Goal: Communication & Community: Answer question/provide support

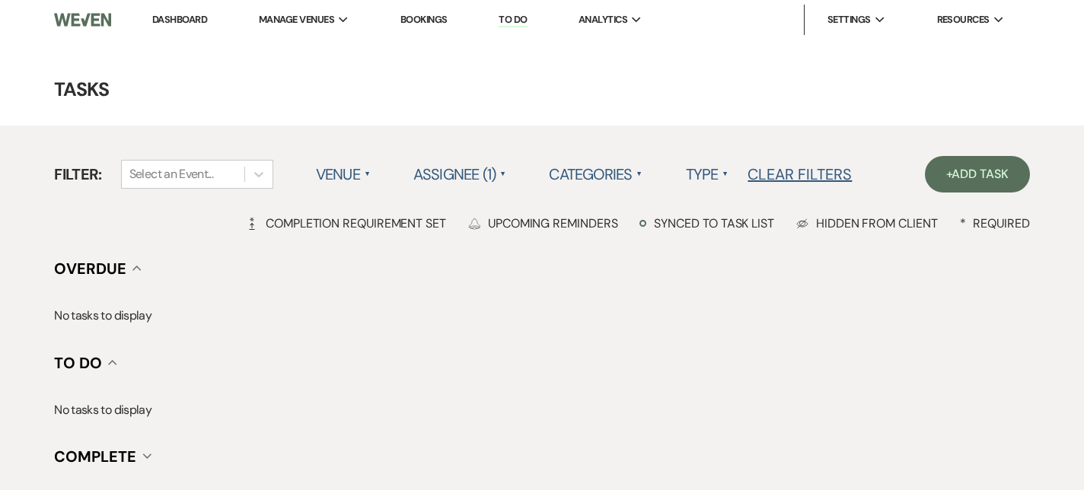
click at [156, 26] on li "Dashboard" at bounding box center [180, 20] width 70 height 30
click at [162, 22] on link "Dashboard" at bounding box center [179, 19] width 55 height 13
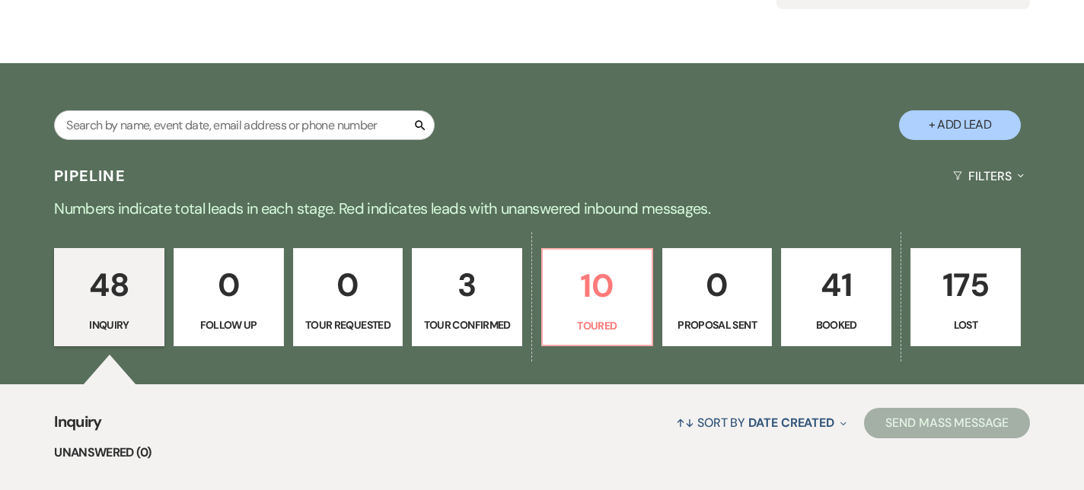
scroll to position [202, 0]
click at [602, 295] on p "10" at bounding box center [597, 285] width 91 height 51
select select "5"
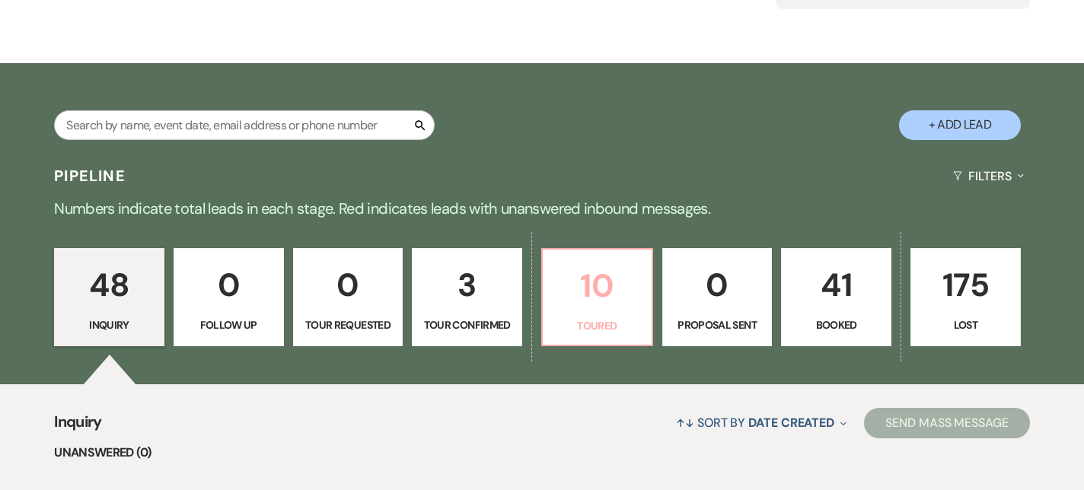
select select "5"
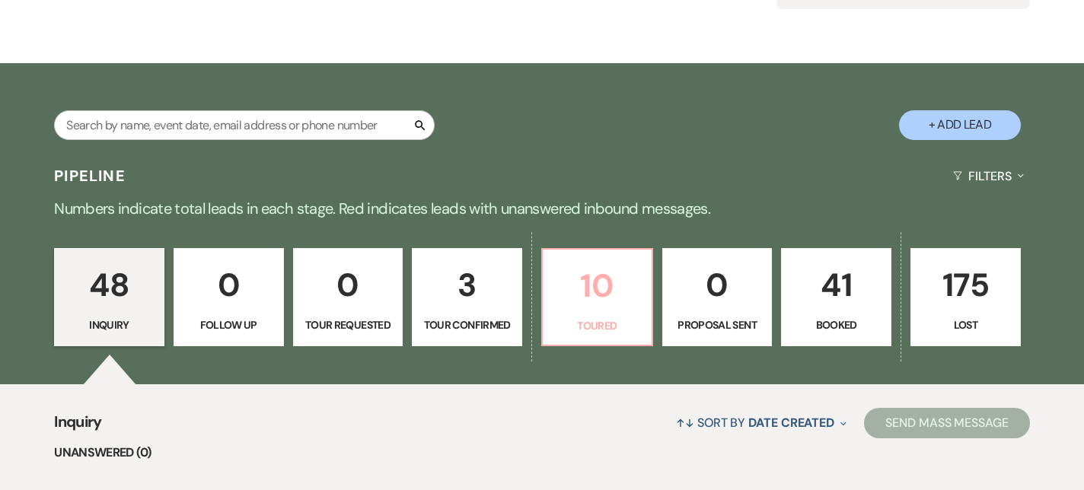
select select "5"
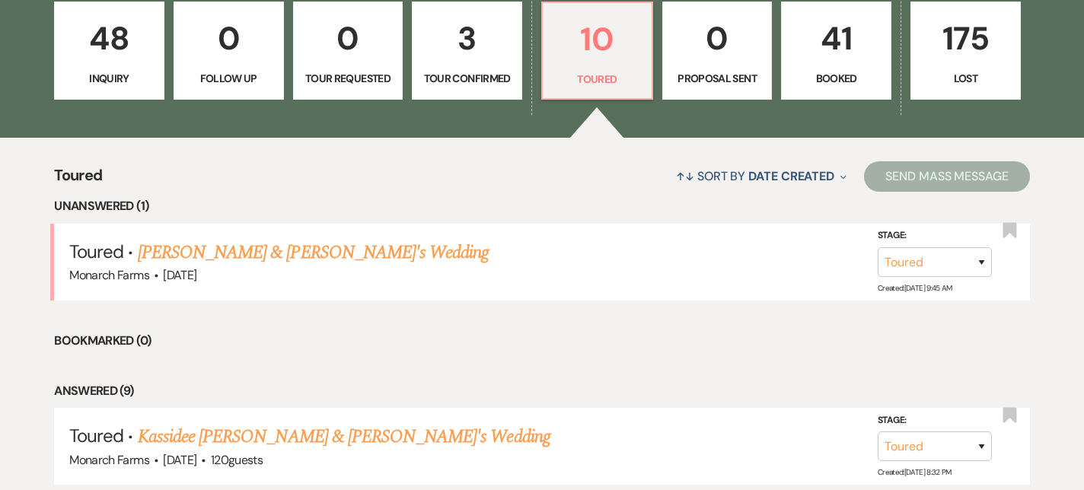
scroll to position [449, 0]
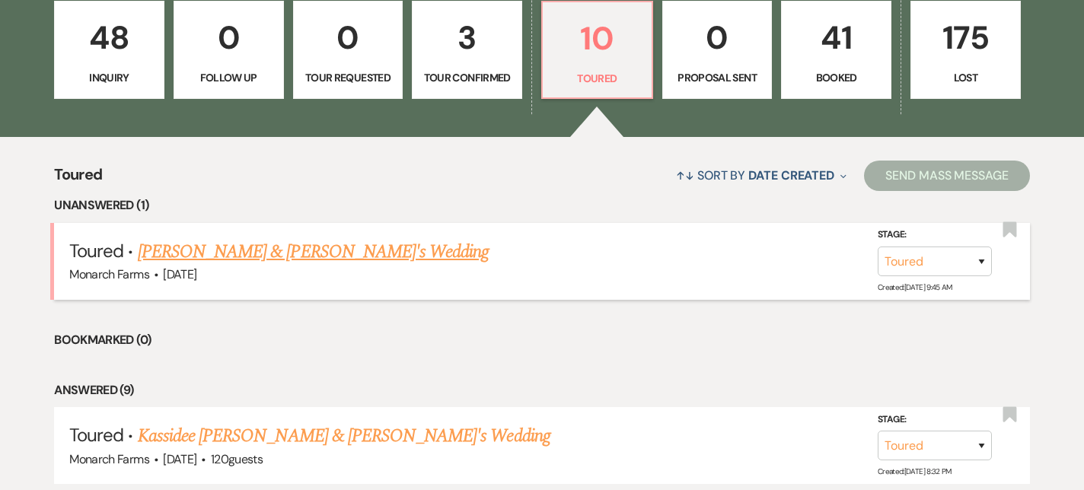
click at [317, 260] on link "[PERSON_NAME] & [PERSON_NAME]'s Wedding" at bounding box center [314, 251] width 352 height 27
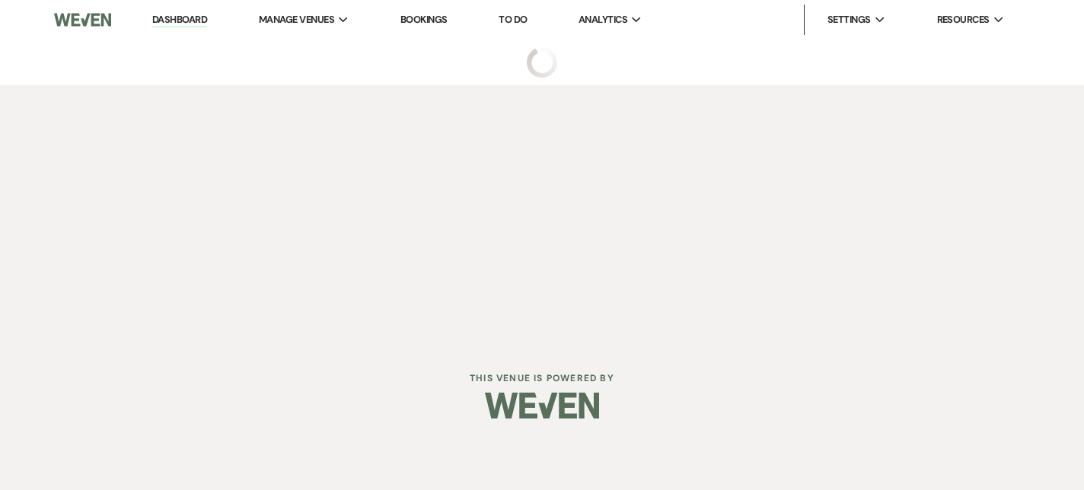
select select "5"
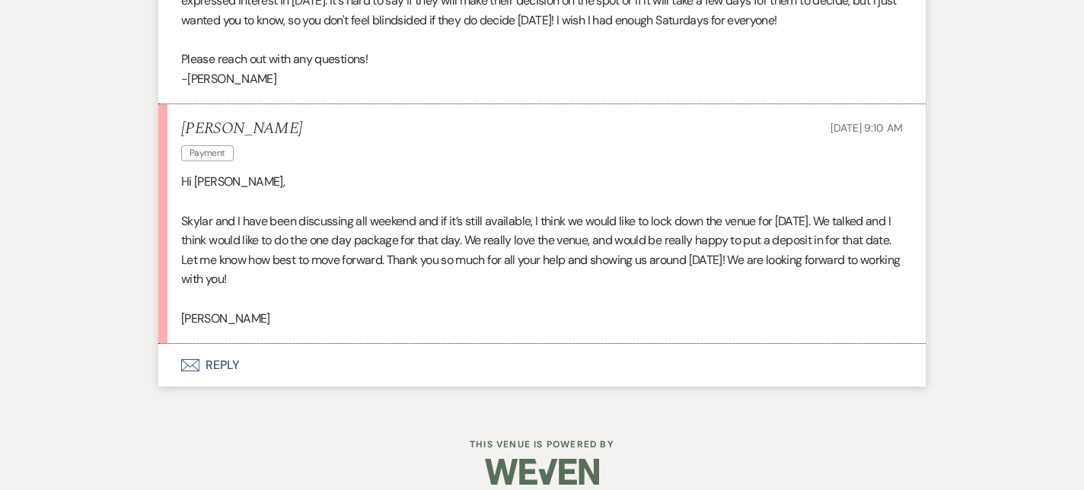
scroll to position [1675, 0]
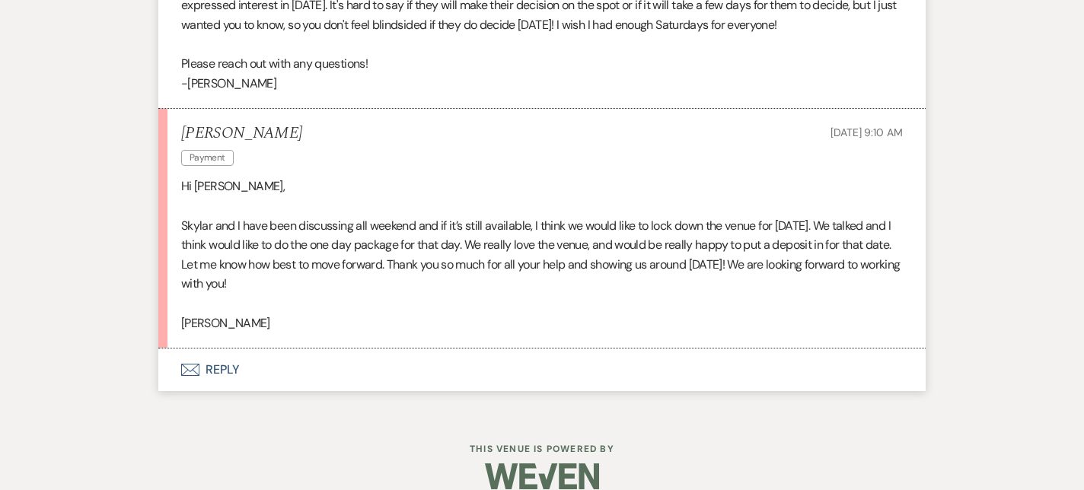
click at [282, 369] on button "Envelope Reply" at bounding box center [542, 370] width 768 height 43
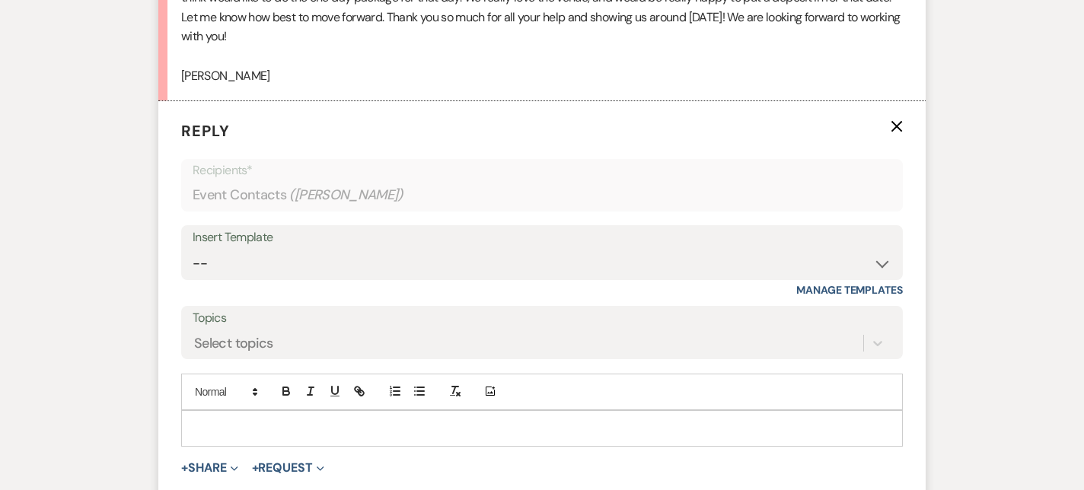
scroll to position [1936, 0]
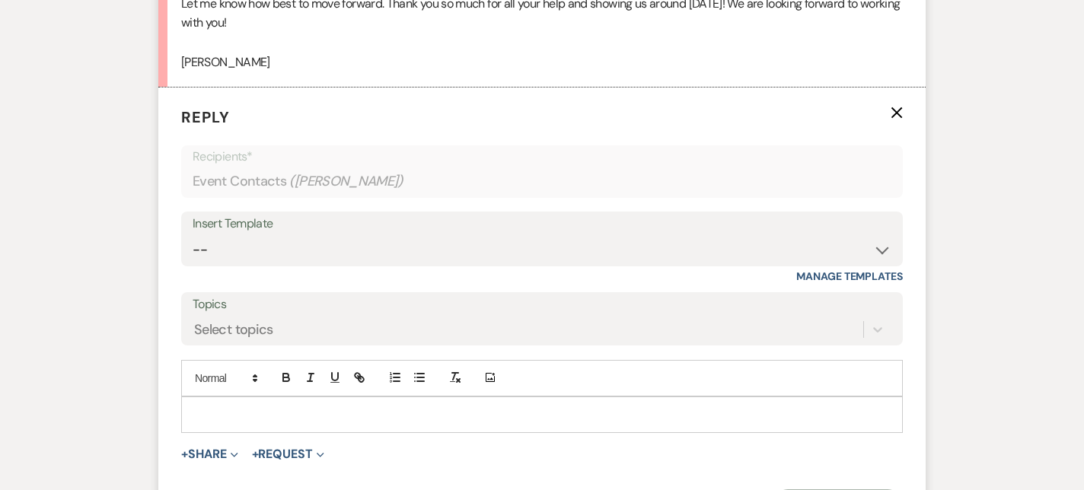
click at [214, 404] on div at bounding box center [542, 415] width 720 height 35
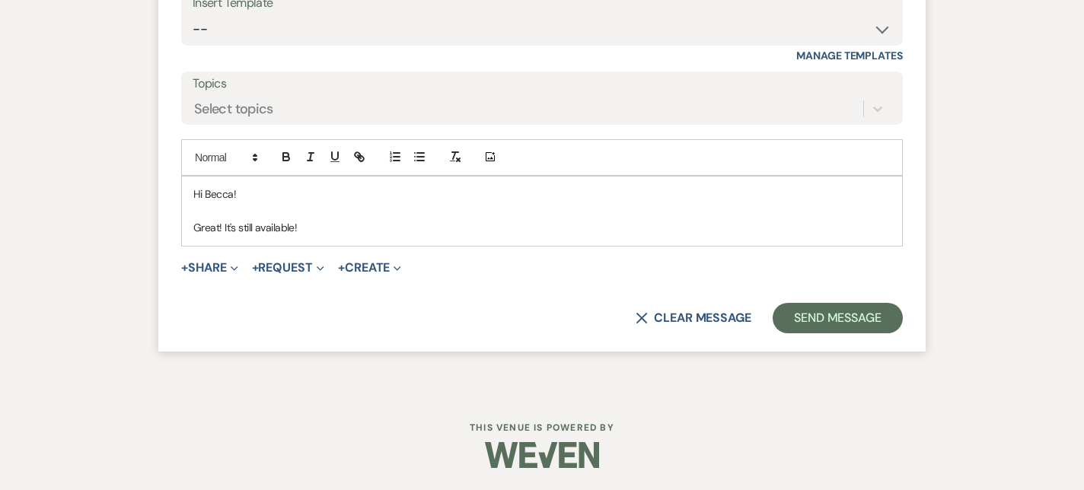
scroll to position [2153, 0]
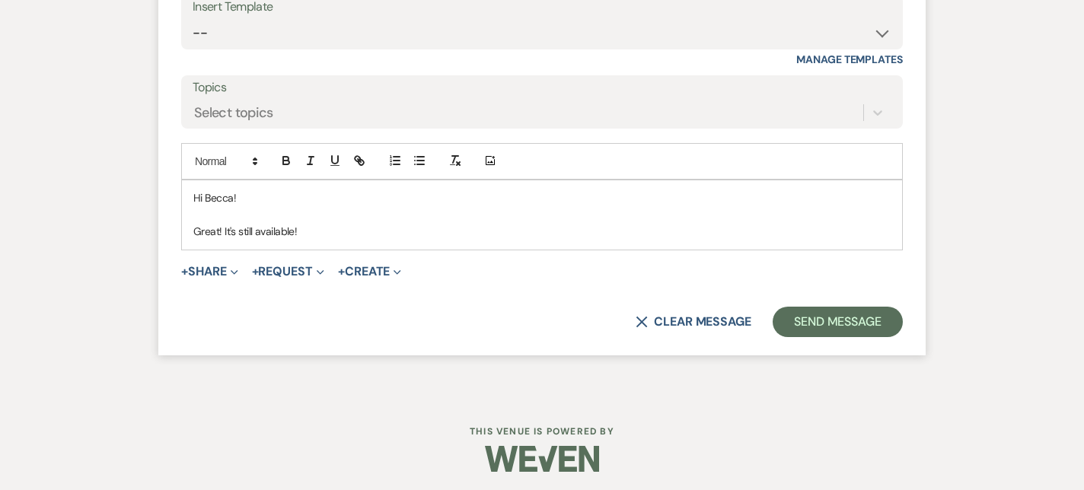
click at [339, 235] on p "Great! It's still available!" at bounding box center [542, 231] width 698 height 17
click at [816, 223] on p "Great! It's still available! I'll send over a contract and invoice later [DATE]…" at bounding box center [542, 231] width 698 height 17
click at [299, 229] on p "Great! It's still available! I'll send over a contract and invoice later [DATE]…" at bounding box center [542, 231] width 698 height 17
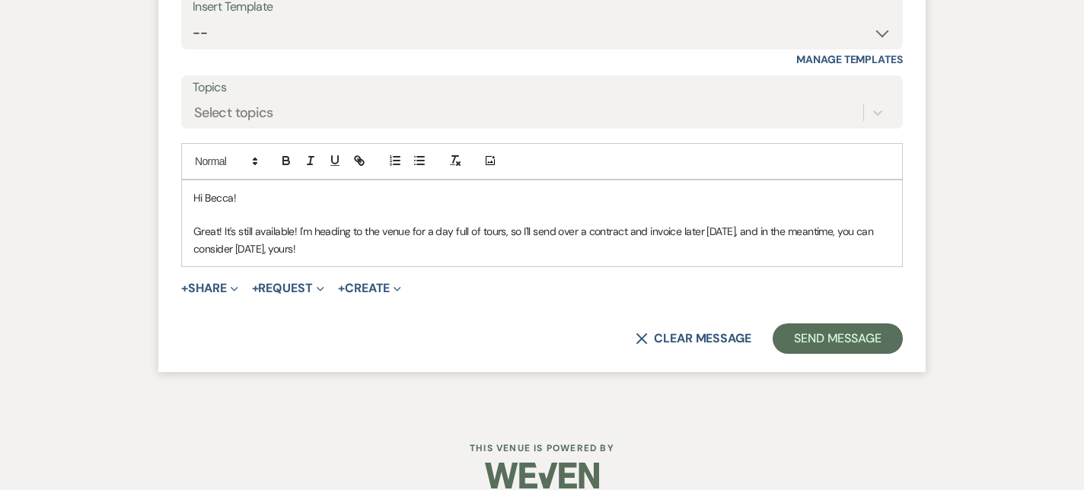
click at [755, 229] on p "Great! It's still available! I'm heading to the venue for a day full of tours, …" at bounding box center [542, 240] width 698 height 34
click at [338, 246] on p "Great! It's still available! I'm heading to the venue for a day full of tours, …" at bounding box center [542, 240] width 698 height 34
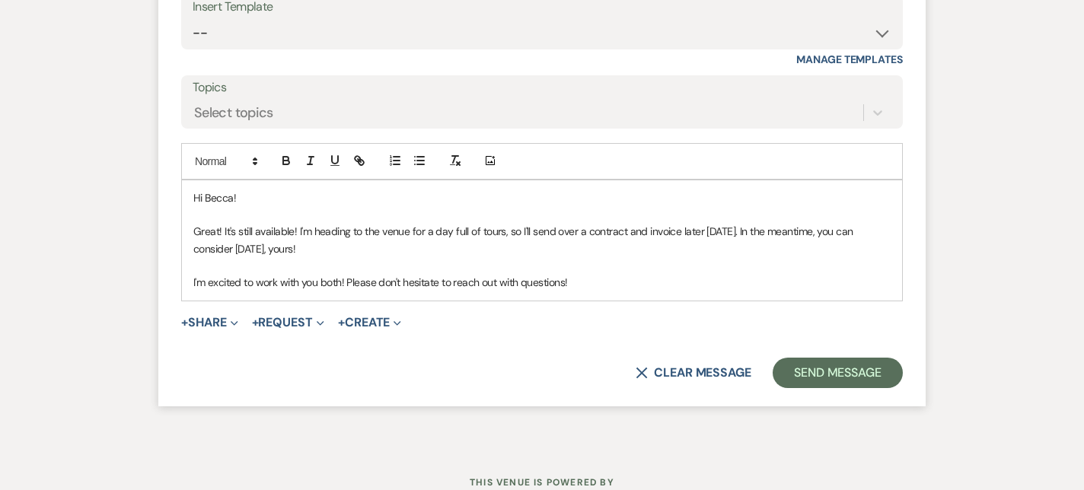
click at [517, 281] on p "I'm excited to work with you both! Please don't hesitate to reach out with ques…" at bounding box center [542, 282] width 698 height 17
click at [732, 289] on p "I'm excited to work with you both! Please don't hesitate to reach out with any …" at bounding box center [542, 282] width 698 height 17
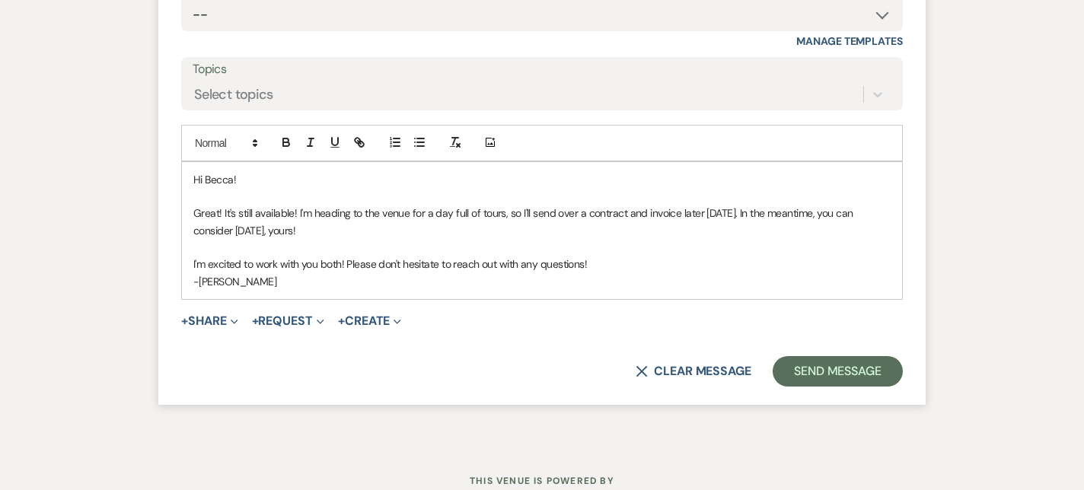
scroll to position [2178, 0]
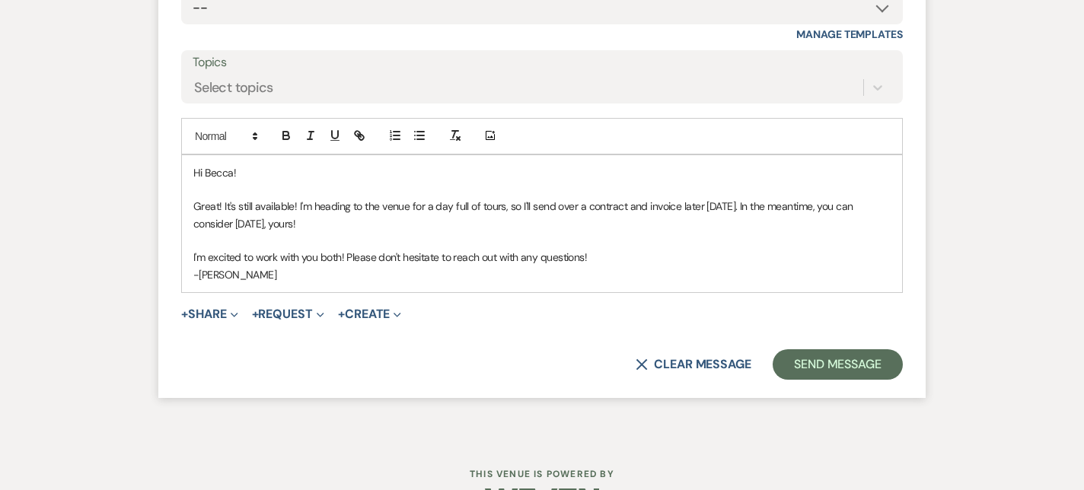
click at [209, 170] on p "Hi Becca!" at bounding box center [542, 172] width 698 height 17
click at [519, 172] on p "Hi [PERSON_NAME]!" at bounding box center [542, 172] width 698 height 17
click at [225, 205] on p "Great! It's still available! I'm heading to the venue for a day full of tours, …" at bounding box center [542, 215] width 698 height 34
click at [370, 203] on p "Great! It's still available! I'm heading to the venue for a day full of tours, …" at bounding box center [542, 215] width 698 height 34
click at [592, 200] on p "Great! It's still available! I'm heading to the venue for a day full of tours, …" at bounding box center [542, 215] width 698 height 34
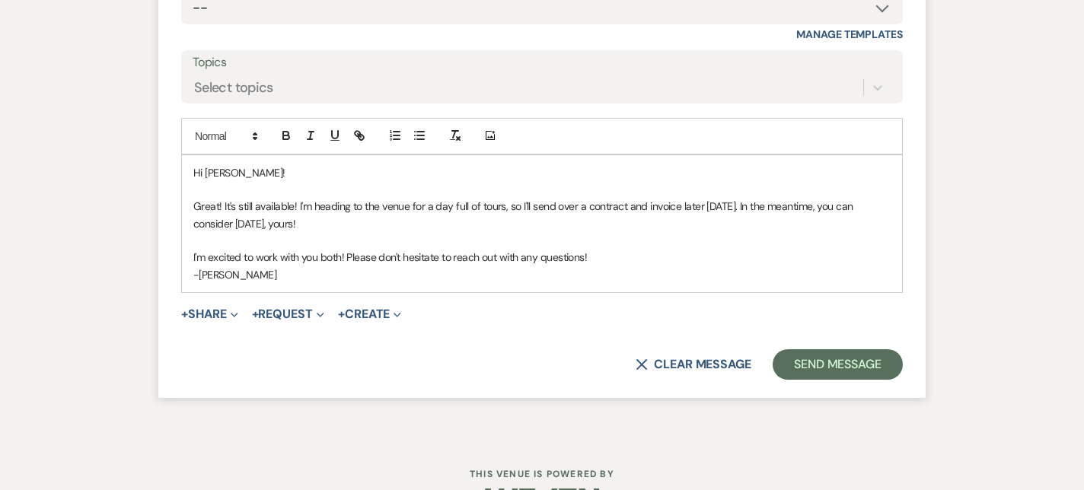
click at [335, 219] on p "Great! It's still available! I'm heading to the venue for a day full of tours, …" at bounding box center [542, 215] width 698 height 34
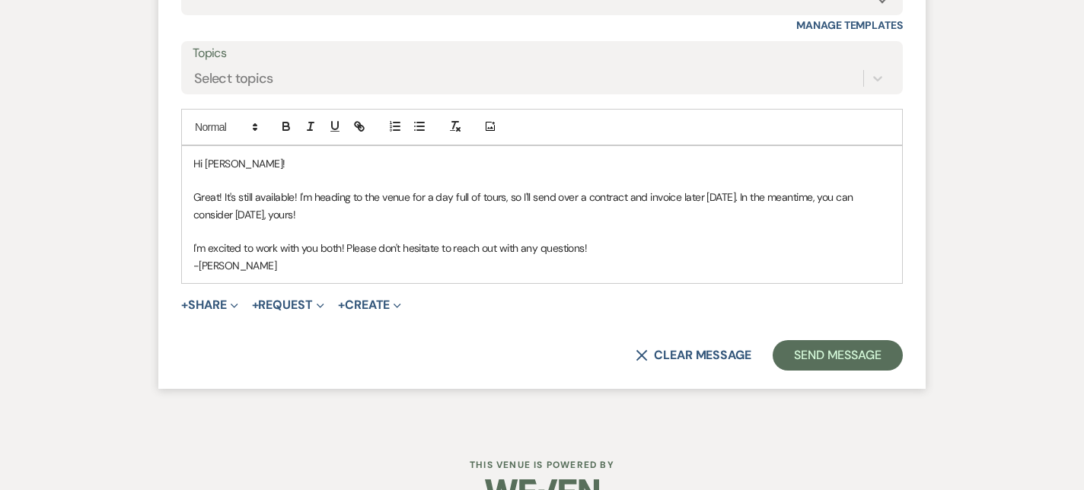
scroll to position [2188, 0]
click at [822, 341] on button "Send Message" at bounding box center [838, 355] width 130 height 30
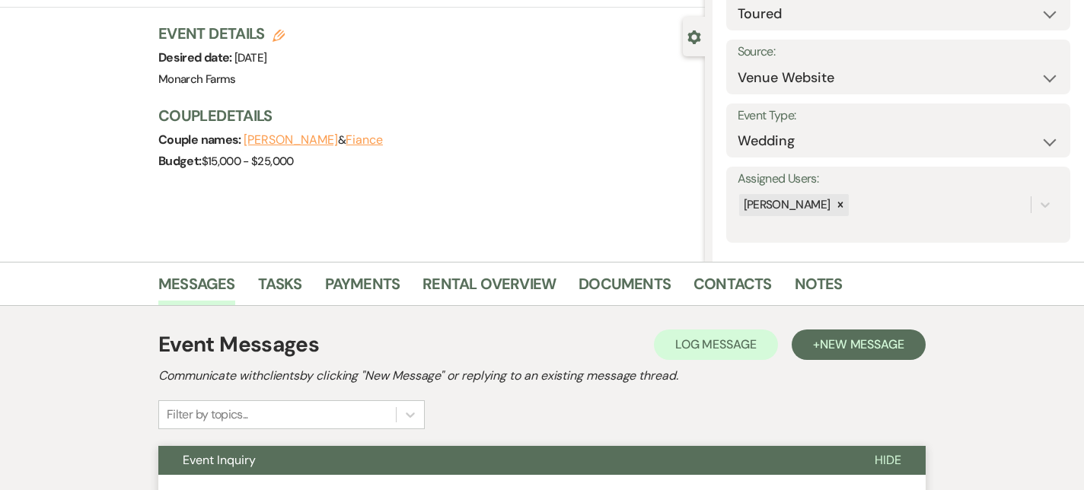
scroll to position [0, 0]
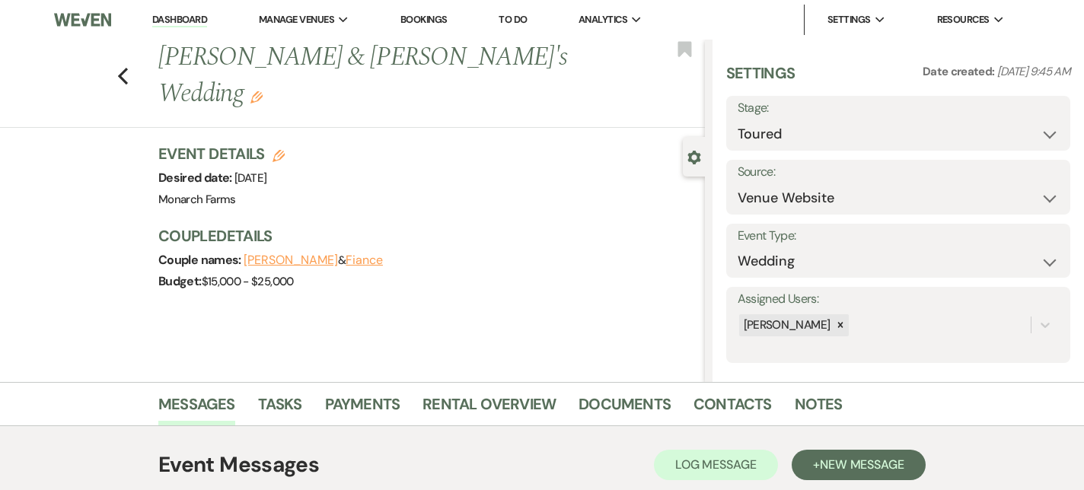
click at [189, 14] on link "Dashboard" at bounding box center [179, 20] width 55 height 14
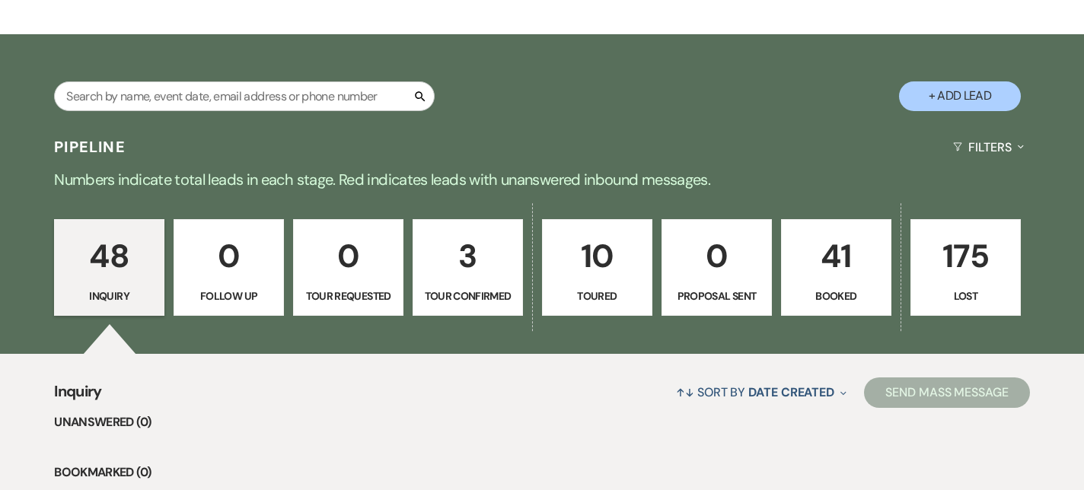
scroll to position [232, 0]
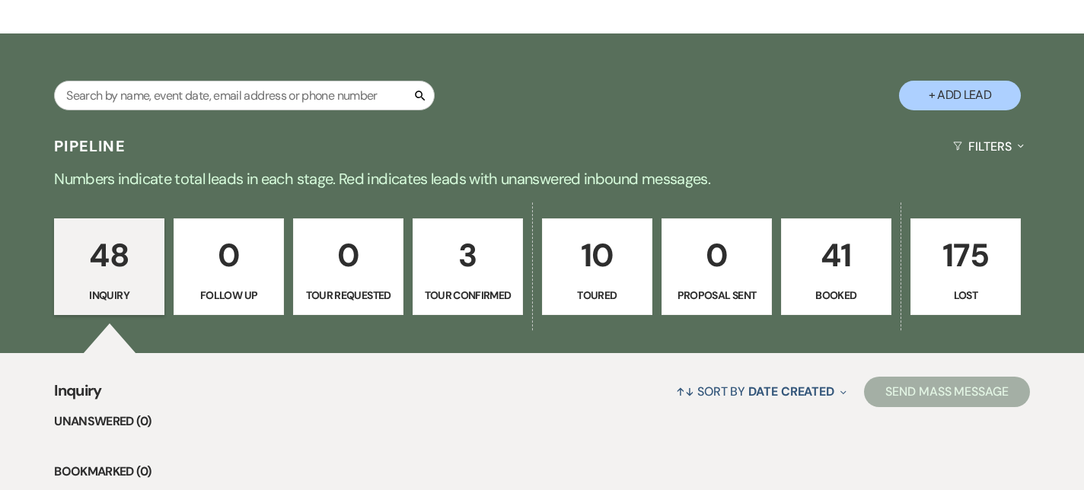
click at [584, 287] on p "Toured" at bounding box center [597, 295] width 91 height 17
select select "5"
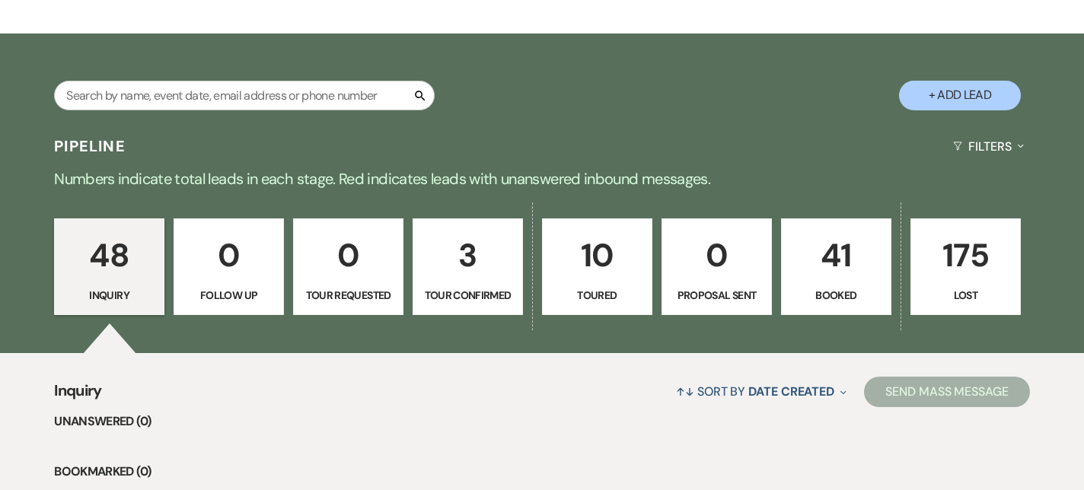
select select "5"
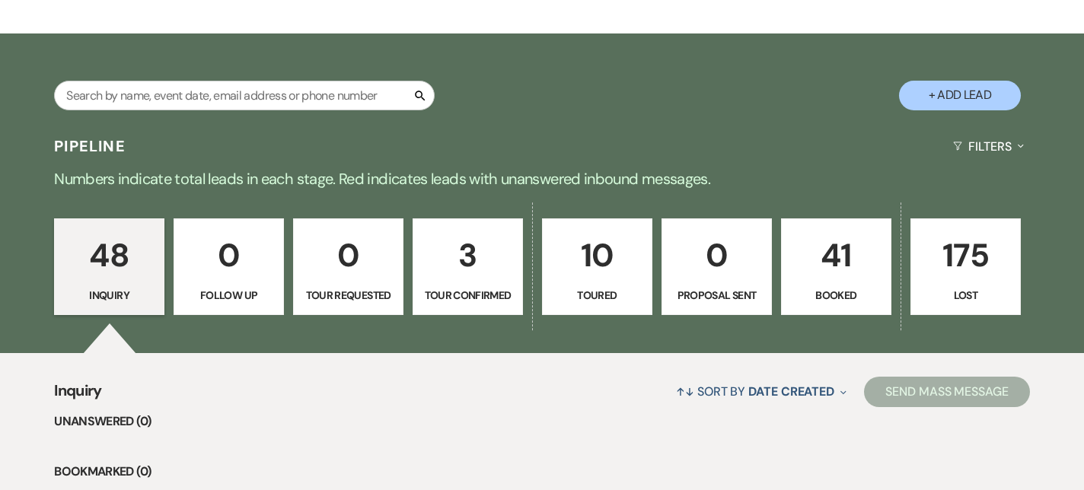
select select "5"
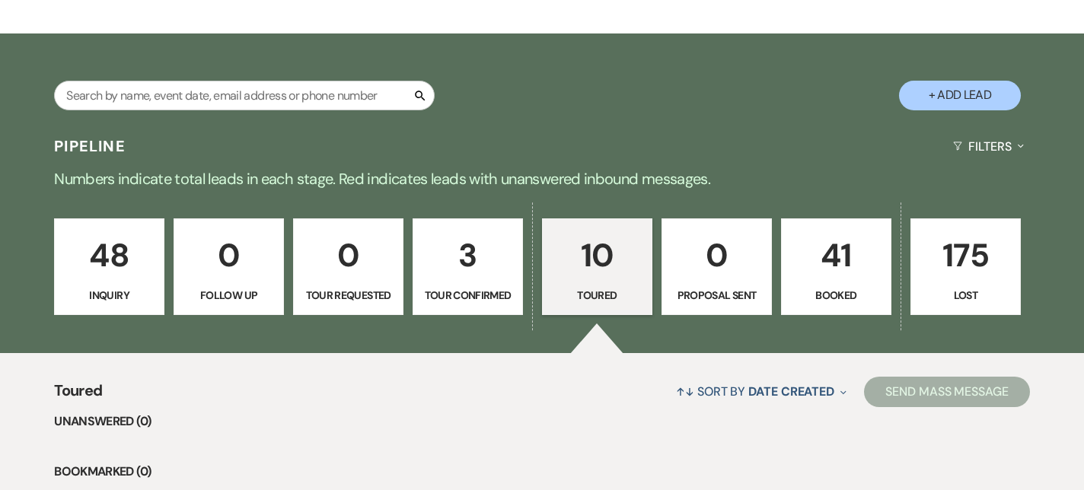
click at [78, 262] on p "48" at bounding box center [109, 255] width 91 height 51
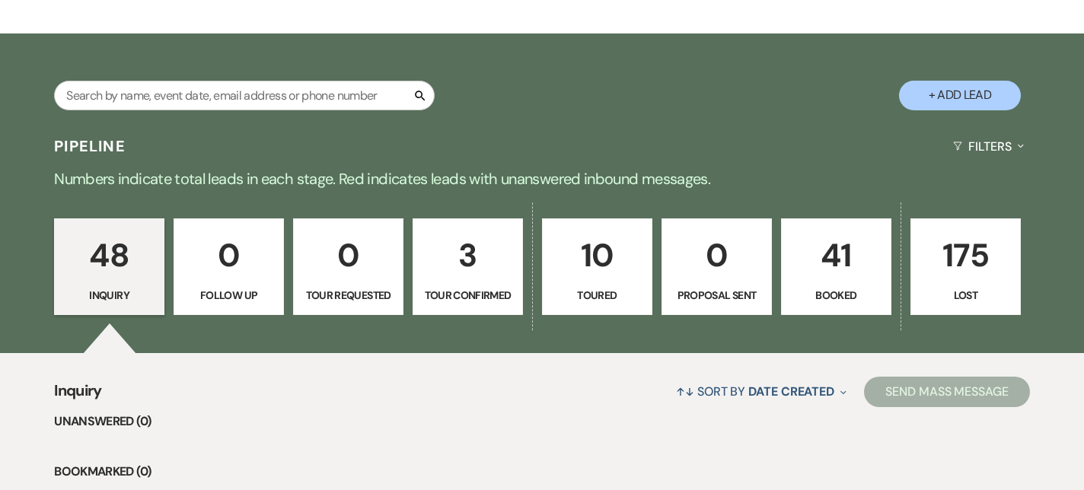
click at [495, 252] on p "3" at bounding box center [468, 255] width 91 height 51
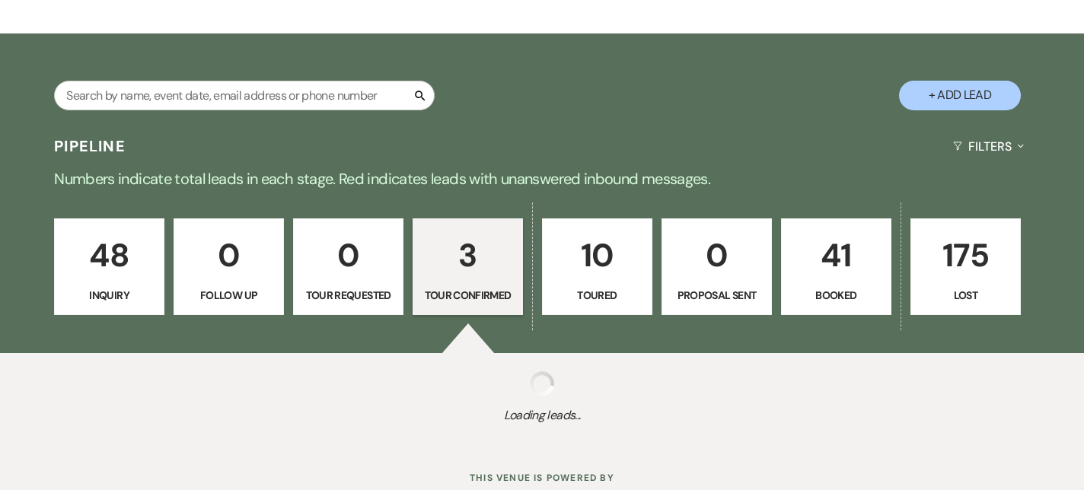
select select "4"
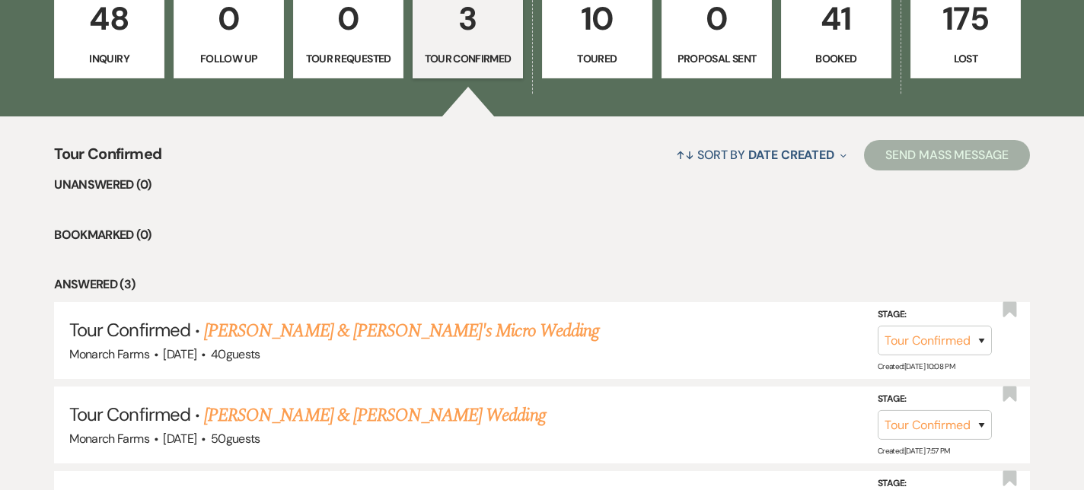
scroll to position [467, 0]
